Goal: Check status: Check status

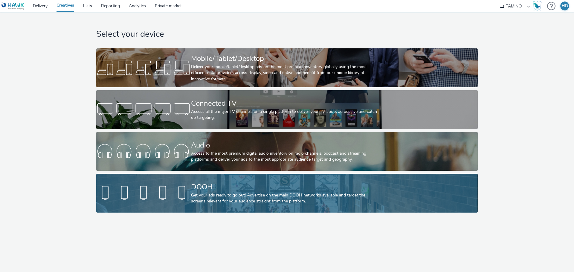
click at [226, 187] on div "DOOH" at bounding box center [285, 187] width 189 height 10
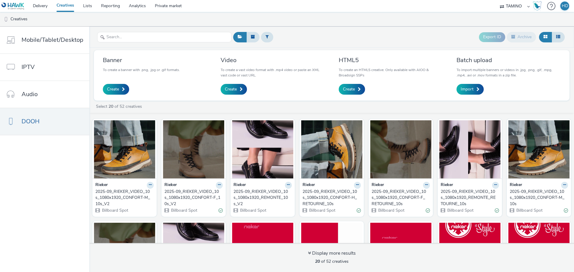
click at [114, 194] on div "2025-09_RIEKER_VIDEO_10s_1080x1920_CONFORT-M_10s_V2" at bounding box center [123, 198] width 56 height 18
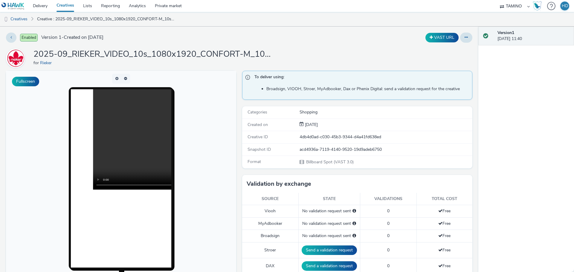
scroll to position [30, 0]
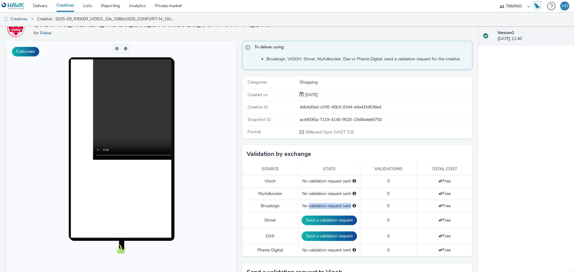
drag, startPoint x: 306, startPoint y: 206, endPoint x: 371, endPoint y: 203, distance: 65.8
click at [371, 203] on tr "Broadsign No validation request sent 0 Free" at bounding box center [357, 206] width 230 height 12
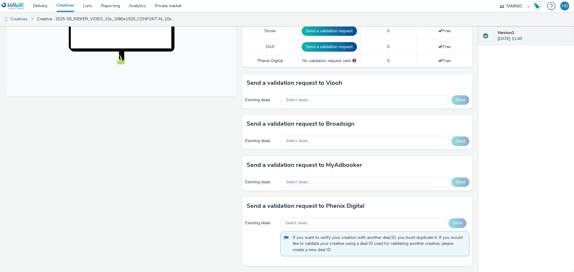
scroll to position [160, 0]
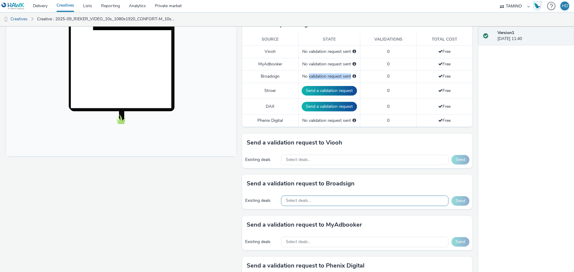
click at [315, 203] on div "Select deals..." at bounding box center [364, 201] width 167 height 10
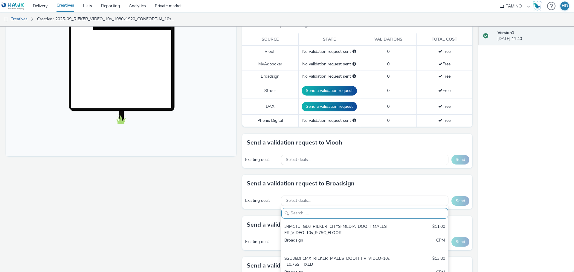
click at [200, 185] on div "Fullscreen" at bounding box center [122, 166] width 233 height 510
